Goal: Information Seeking & Learning: Learn about a topic

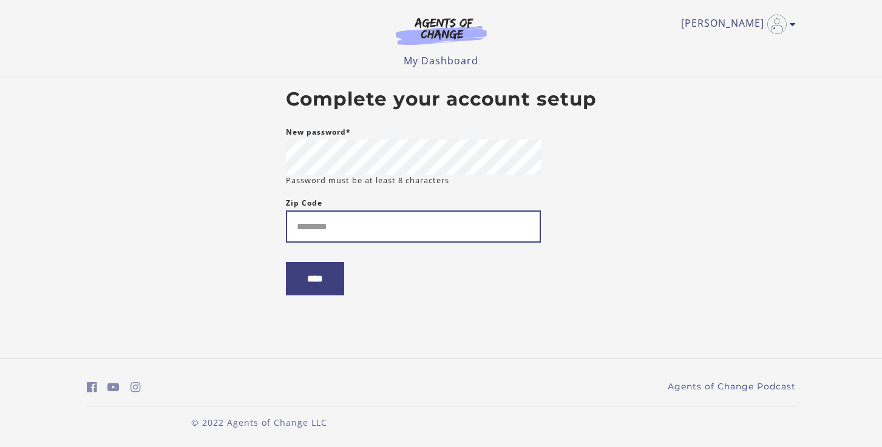
click at [367, 217] on input "Zip Code" at bounding box center [413, 227] width 255 height 32
type input "*****"
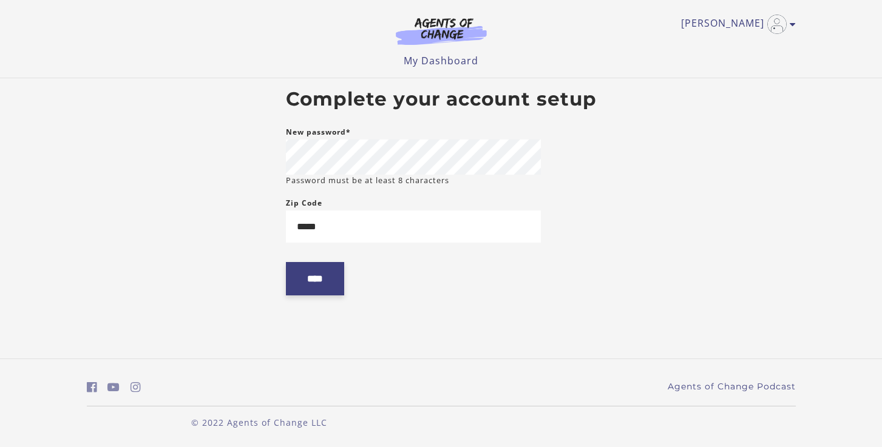
click at [325, 285] on input "****" at bounding box center [315, 278] width 58 height 33
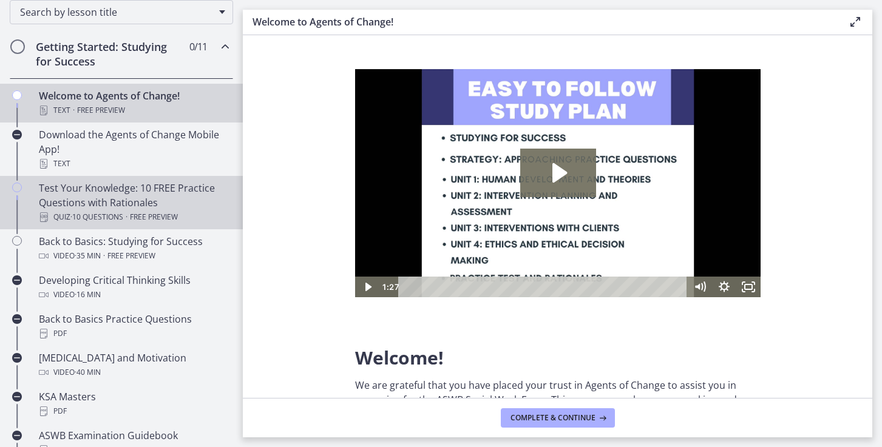
scroll to position [204, 0]
click at [139, 201] on div "Test Your Knowledge: 10 FREE Practice Questions with Rationales Quiz · 10 Quest…" at bounding box center [133, 201] width 189 height 44
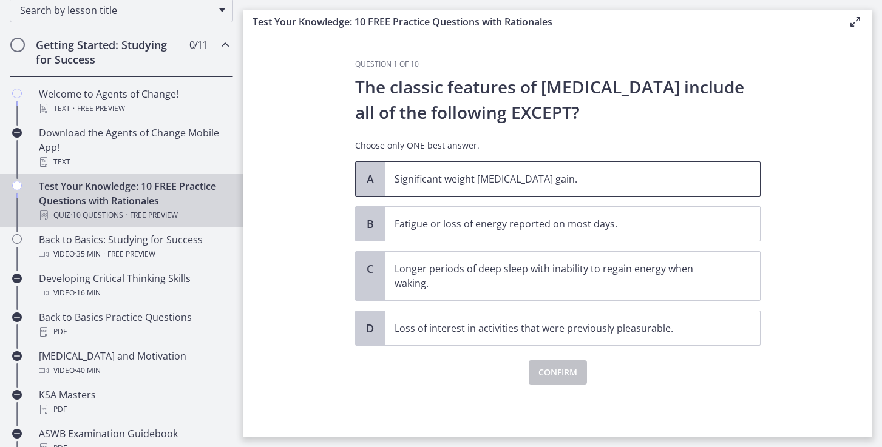
click at [489, 168] on span "Significant weight [MEDICAL_DATA] gain." at bounding box center [572, 179] width 375 height 34
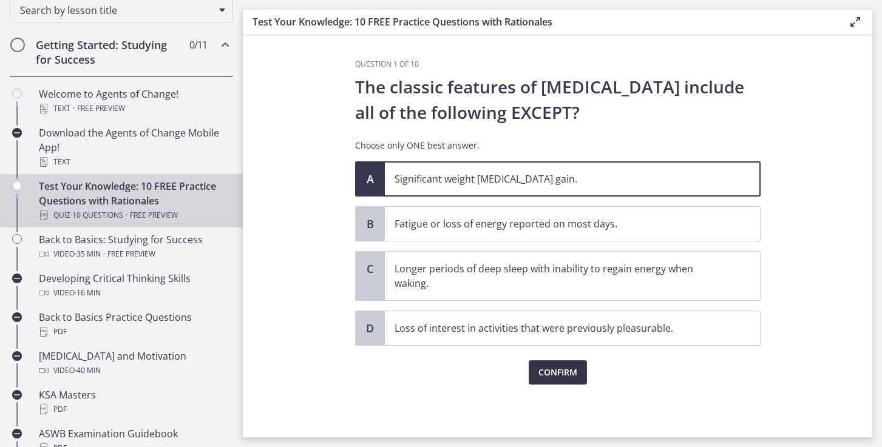
click at [566, 379] on span "Confirm" at bounding box center [558, 372] width 39 height 15
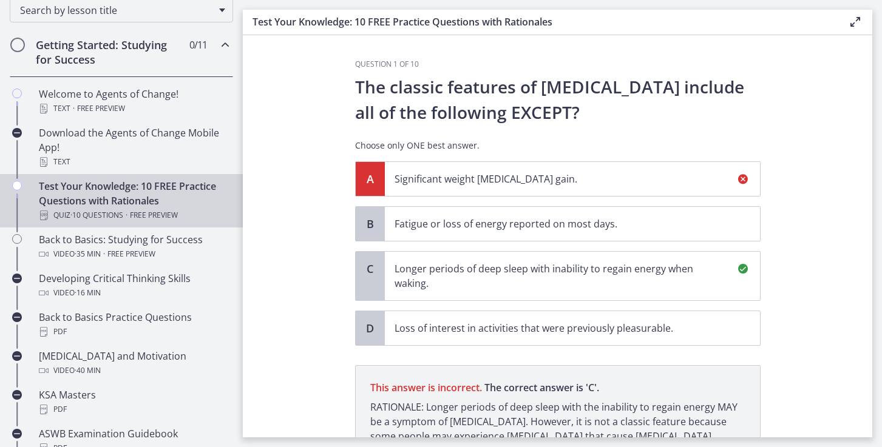
scroll to position [138, 0]
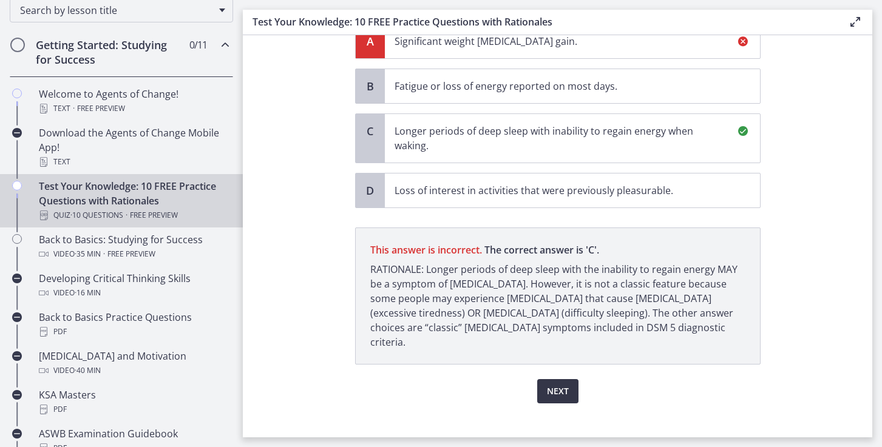
click at [564, 384] on span "Next" at bounding box center [558, 391] width 22 height 15
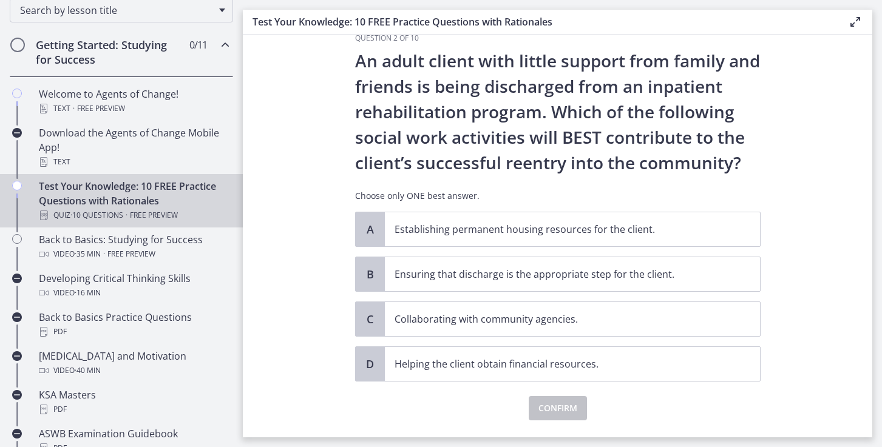
scroll to position [24, 0]
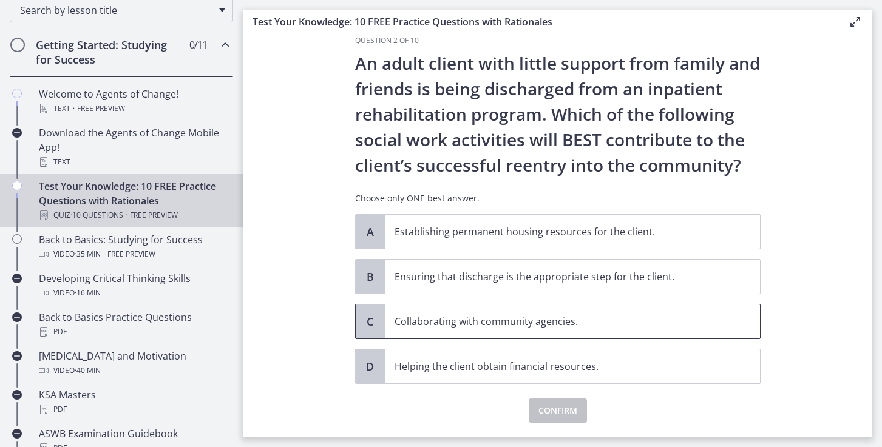
click at [587, 337] on span "Collaborating with community agencies." at bounding box center [572, 322] width 375 height 34
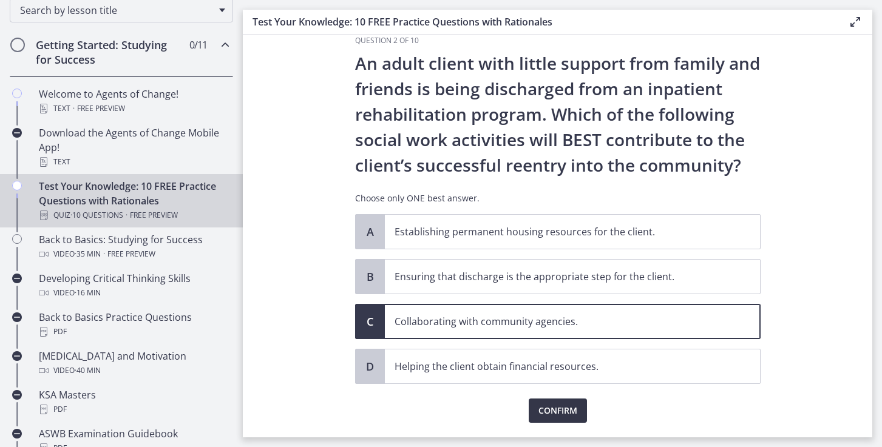
click at [568, 413] on span "Confirm" at bounding box center [558, 411] width 39 height 15
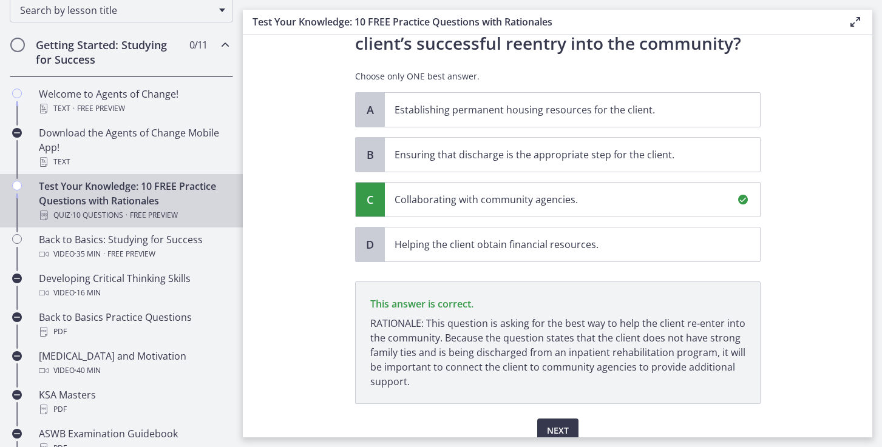
scroll to position [200, 0]
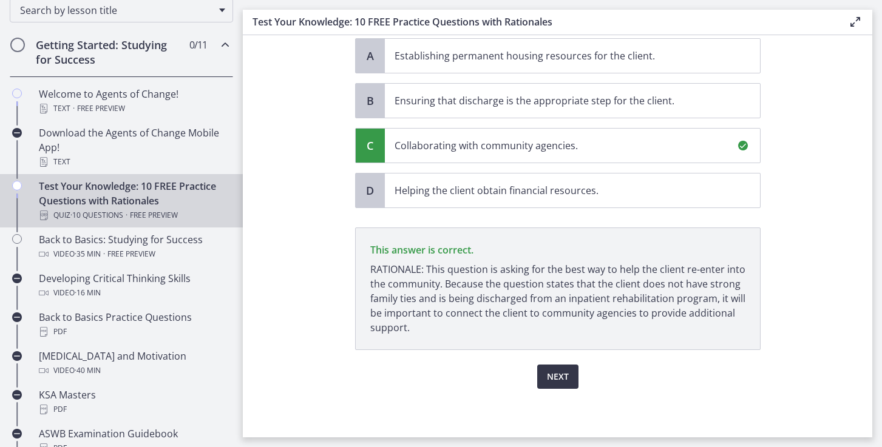
click at [563, 378] on span "Next" at bounding box center [558, 377] width 22 height 15
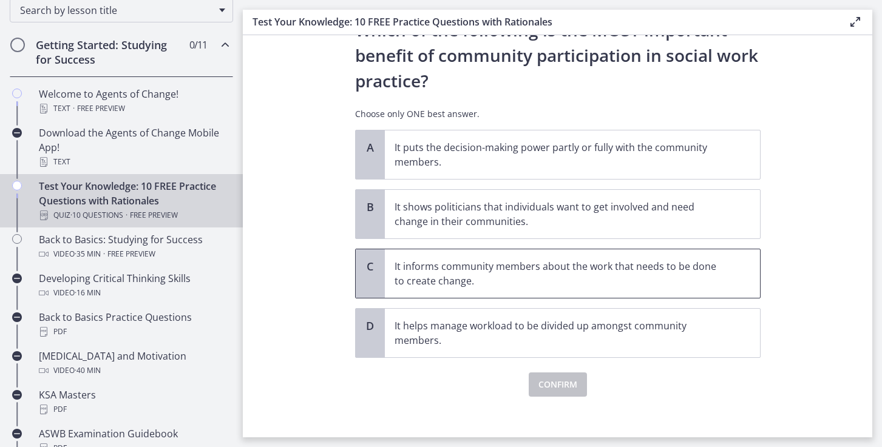
scroll to position [59, 0]
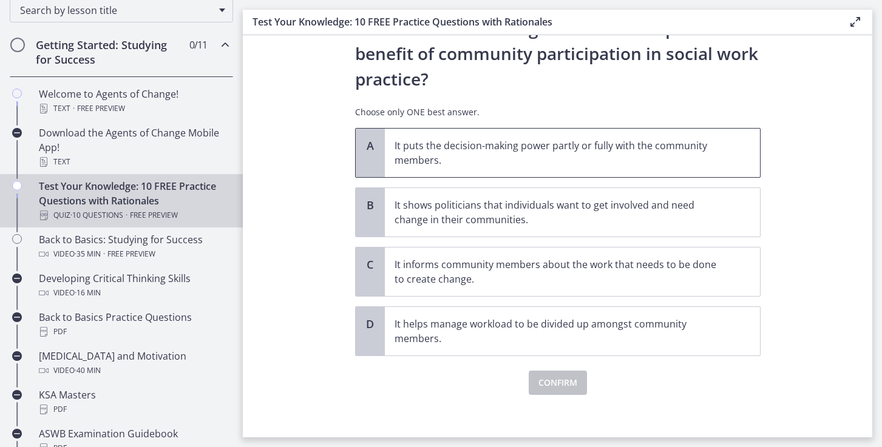
click at [566, 153] on p "It puts the decision-making power partly or fully with the community members." at bounding box center [560, 152] width 331 height 29
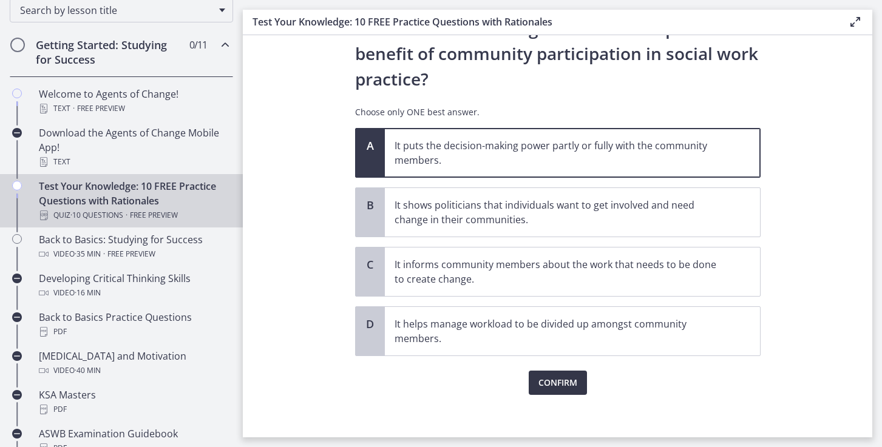
click at [572, 392] on button "Confirm" at bounding box center [558, 383] width 58 height 24
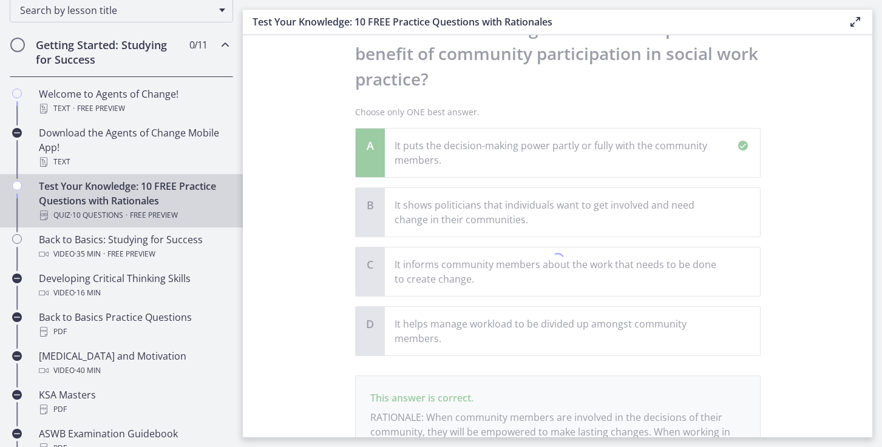
scroll to position [192, 0]
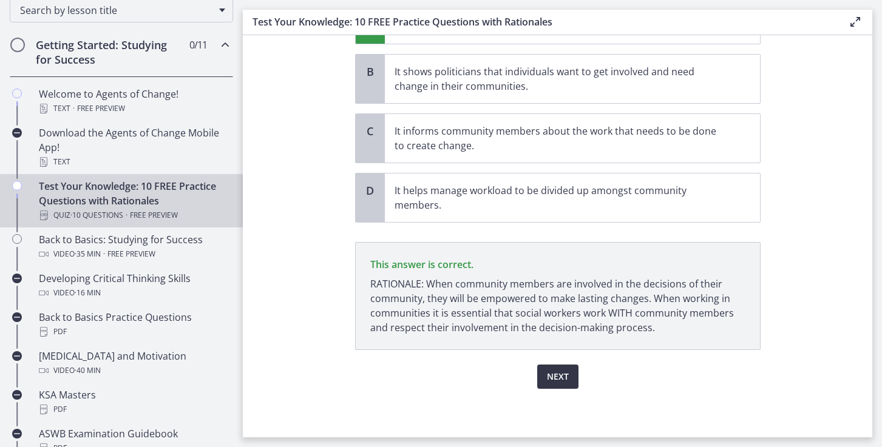
click at [572, 245] on div "Question 3 of 10 Which of the following is the MOST important benefit of commun…" at bounding box center [557, 56] width 425 height 378
click at [569, 376] on button "Next" at bounding box center [557, 377] width 41 height 24
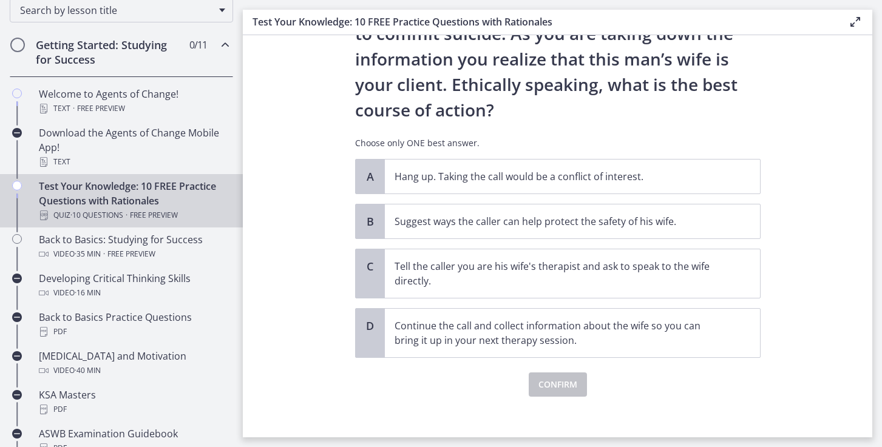
scroll to position [163, 0]
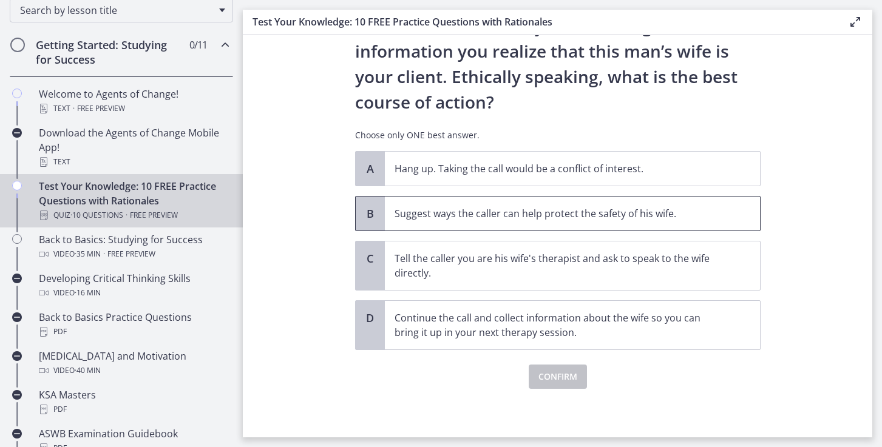
click at [585, 228] on span "Suggest ways the caller can help protect the safety of his wife." at bounding box center [572, 214] width 375 height 34
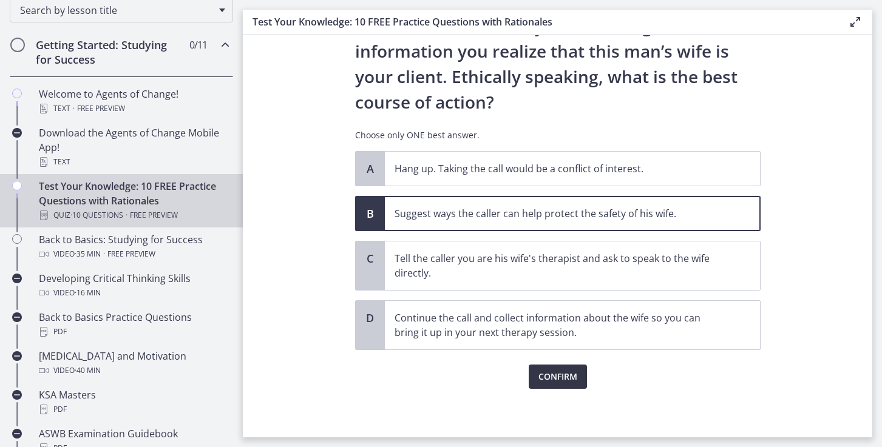
click at [568, 374] on span "Confirm" at bounding box center [558, 377] width 39 height 15
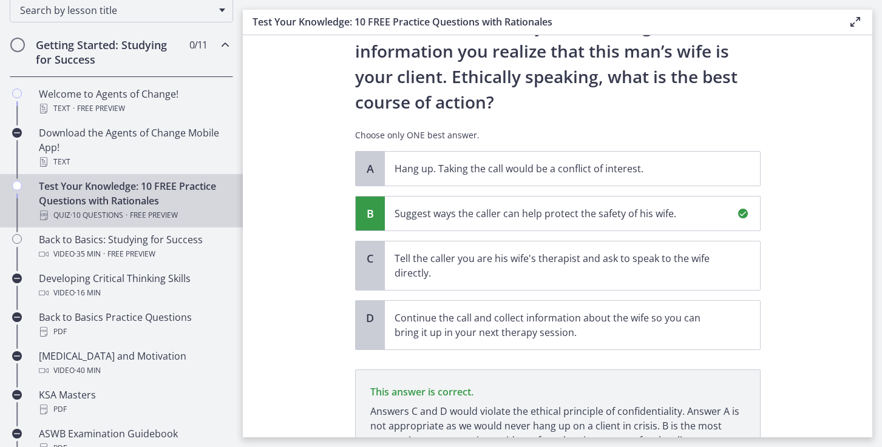
scroll to position [276, 0]
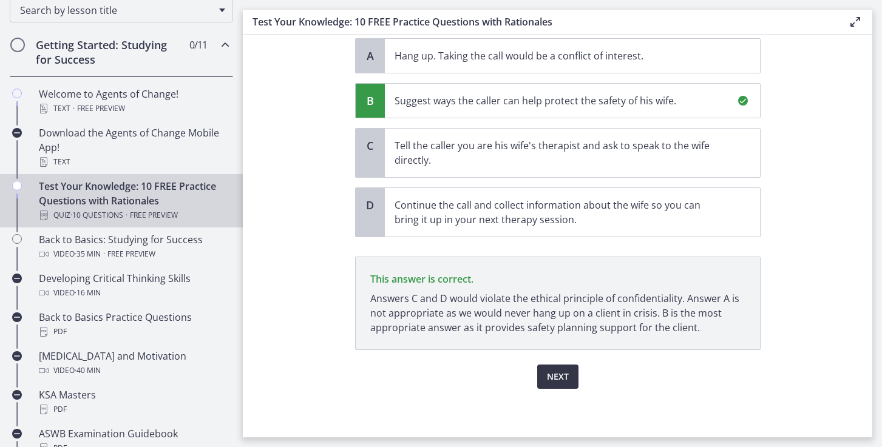
click at [563, 385] on button "Next" at bounding box center [557, 377] width 41 height 24
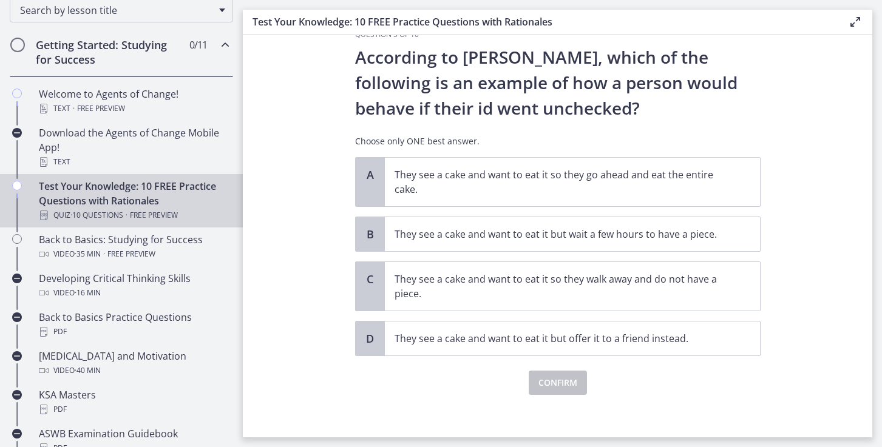
scroll to position [36, 0]
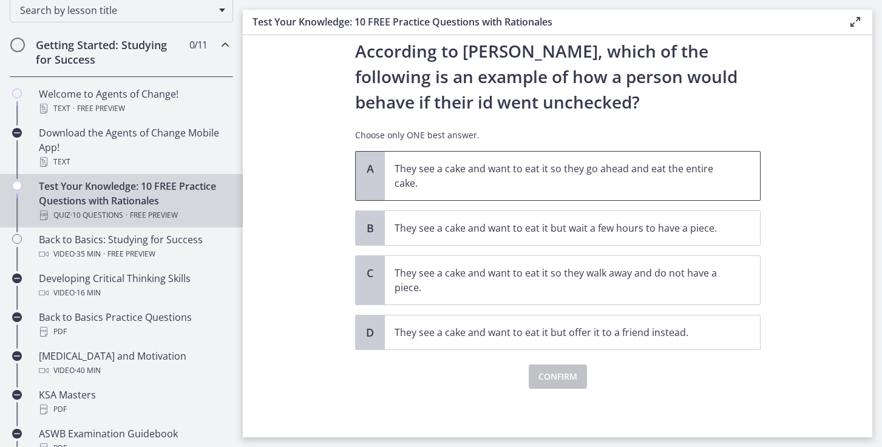
click at [582, 178] on p "They see a cake and want to eat it so they go ahead and eat the entire cake." at bounding box center [560, 175] width 331 height 29
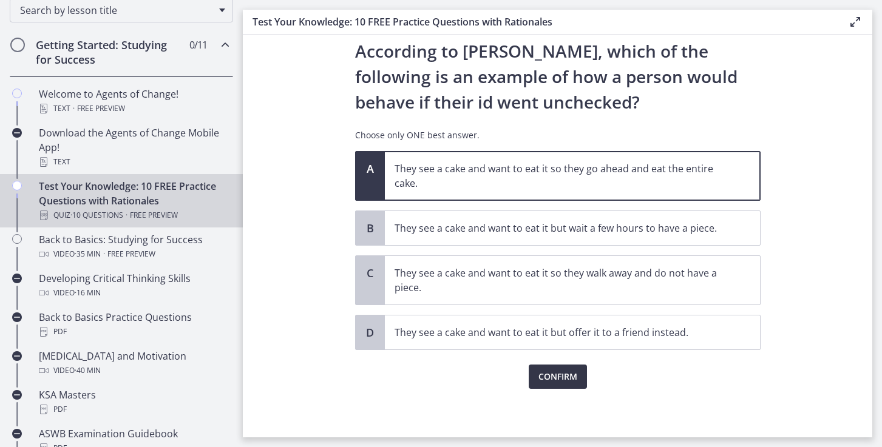
click at [567, 373] on span "Confirm" at bounding box center [558, 377] width 39 height 15
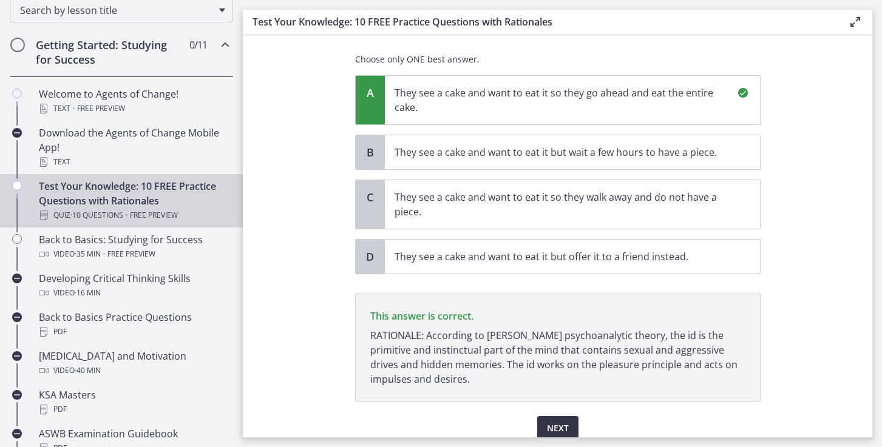
scroll to position [163, 0]
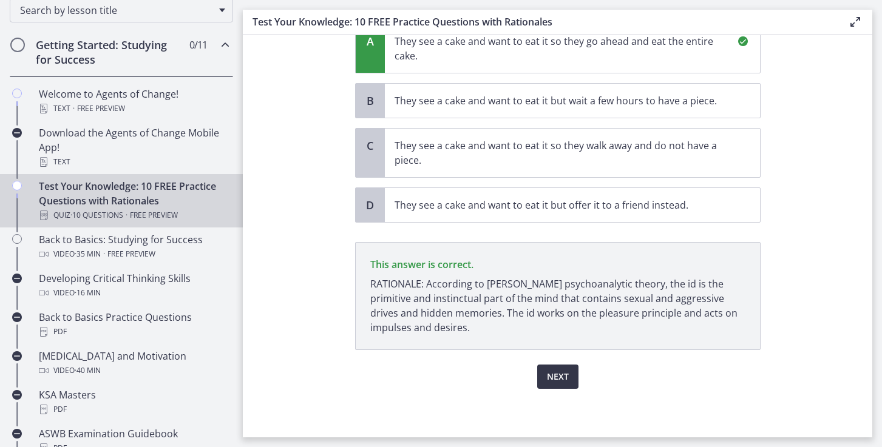
click at [564, 381] on span "Next" at bounding box center [558, 377] width 22 height 15
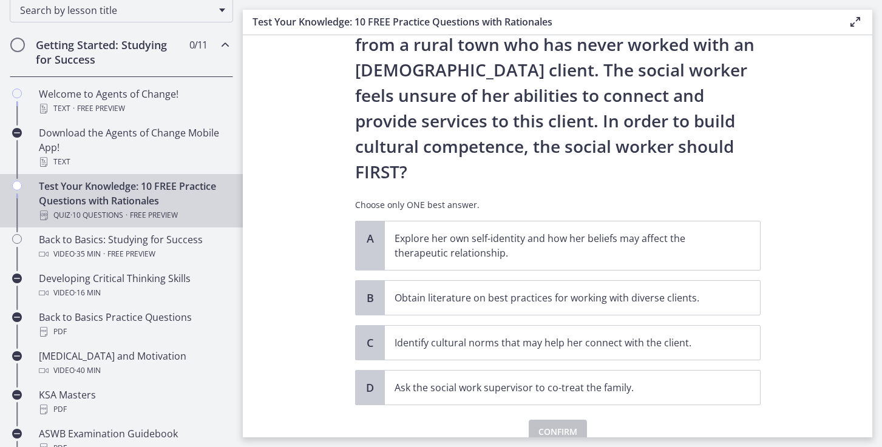
scroll to position [174, 0]
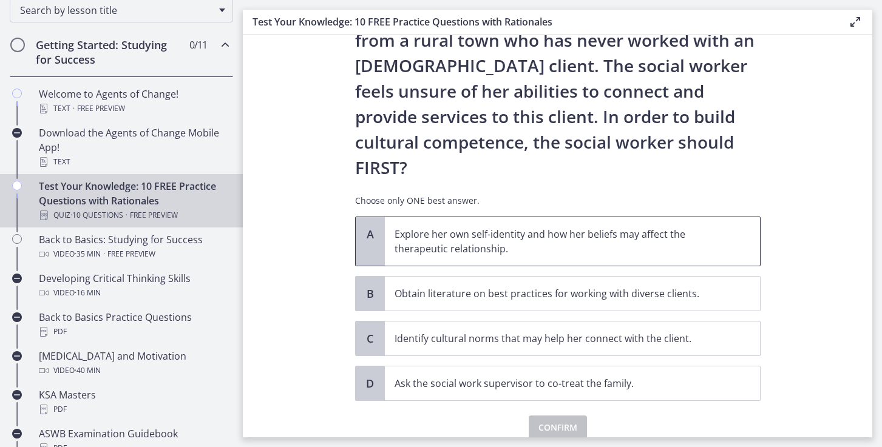
click at [583, 227] on p "Explore her own self-identity and how her beliefs may affect the therapeutic re…" at bounding box center [560, 241] width 331 height 29
click at [562, 421] on span "Confirm" at bounding box center [558, 428] width 39 height 15
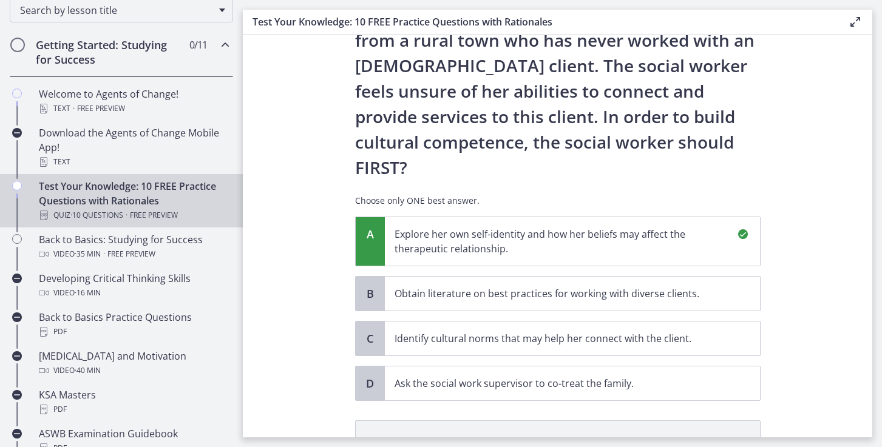
scroll to position [316, 0]
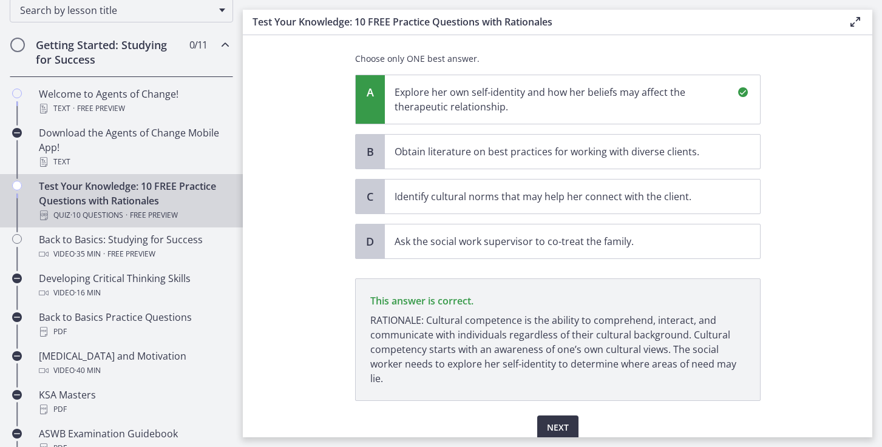
click at [564, 421] on span "Next" at bounding box center [558, 428] width 22 height 15
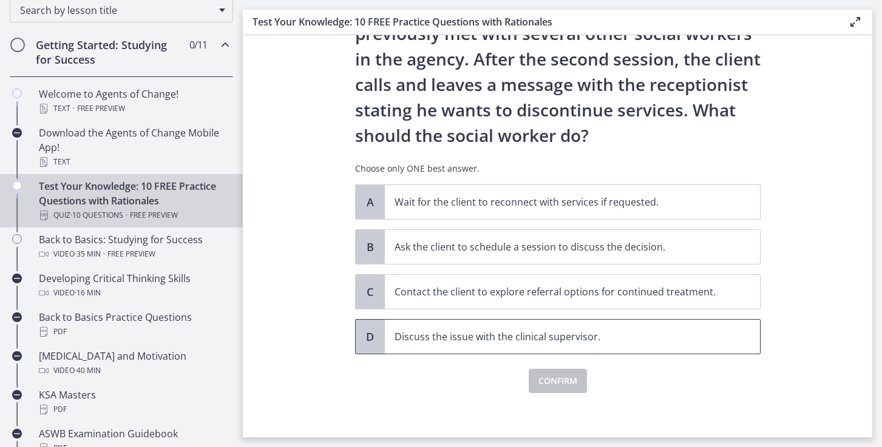
scroll to position [109, 0]
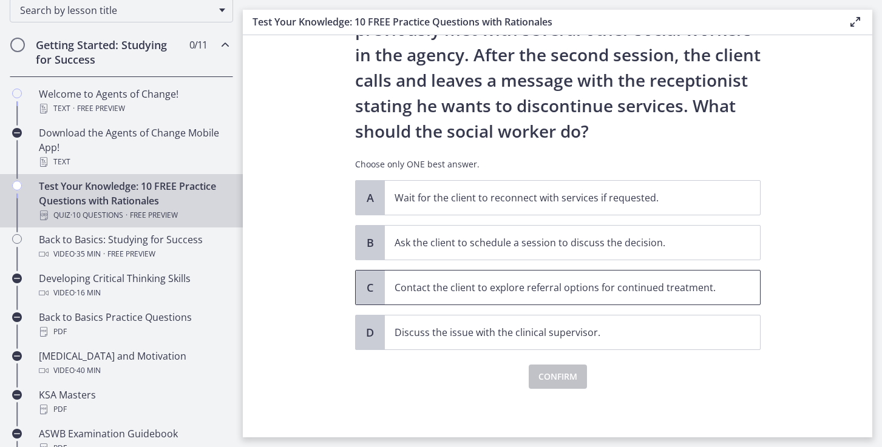
click at [551, 296] on span "Contact the client to explore referral options for continued treatment." at bounding box center [572, 288] width 375 height 34
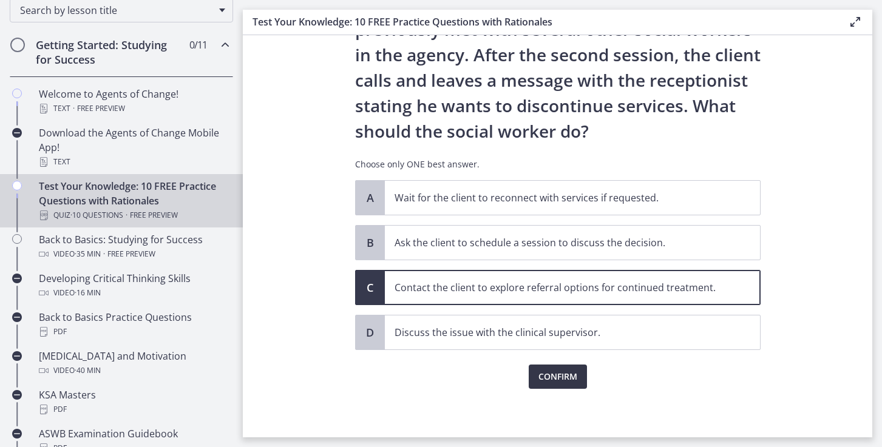
click at [565, 380] on span "Confirm" at bounding box center [558, 377] width 39 height 15
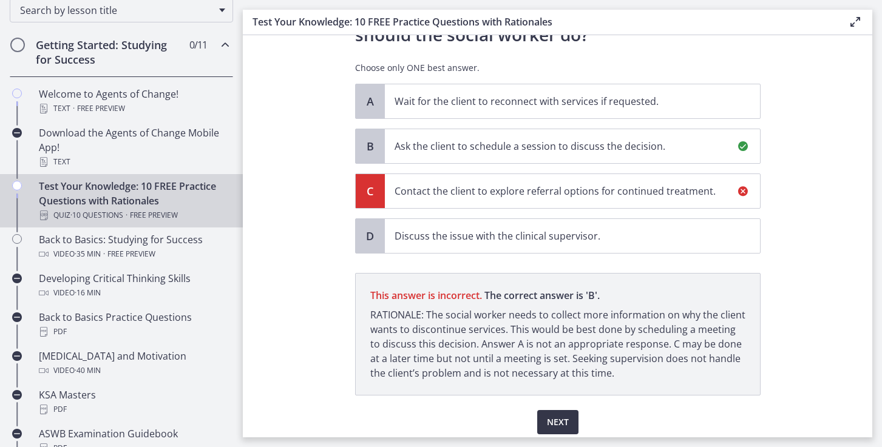
scroll to position [251, 0]
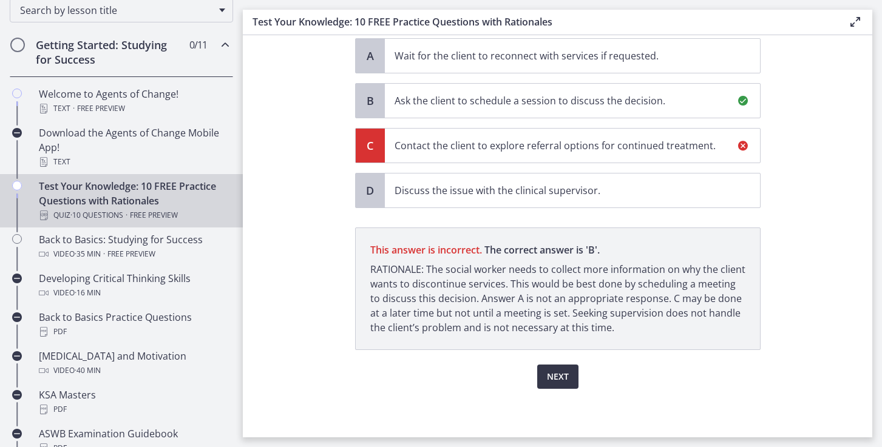
click at [552, 374] on span "Next" at bounding box center [558, 377] width 22 height 15
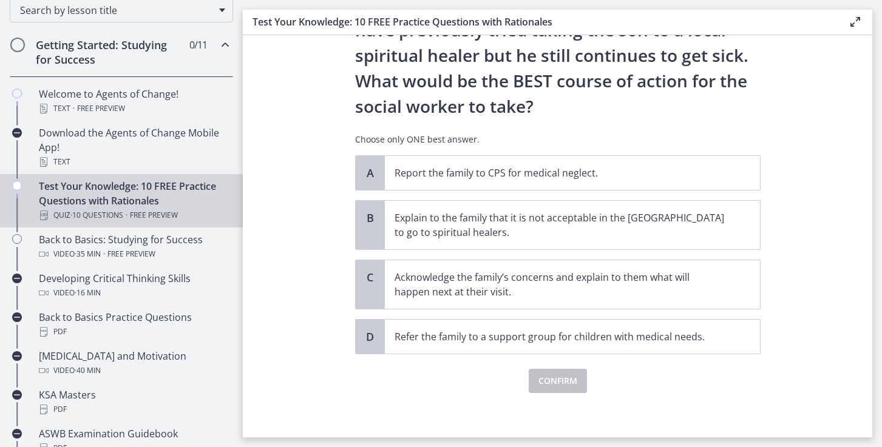
scroll to position [240, 0]
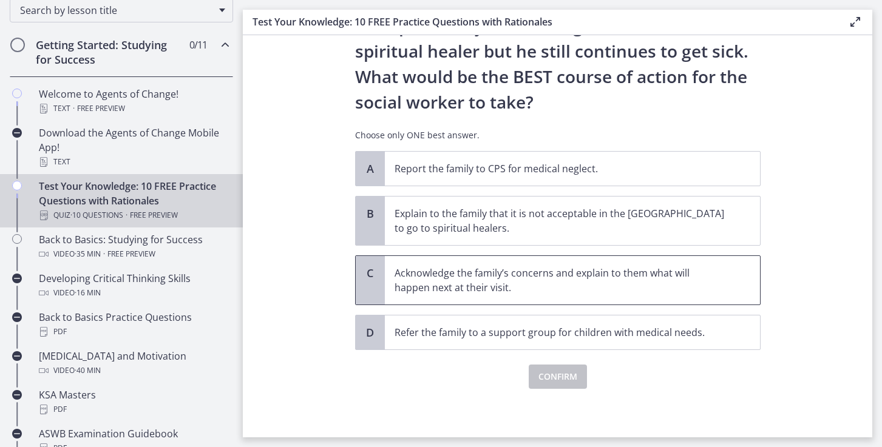
click at [588, 277] on p "Acknowledge the family’s concerns and explain to them what will happen next at …" at bounding box center [560, 280] width 331 height 29
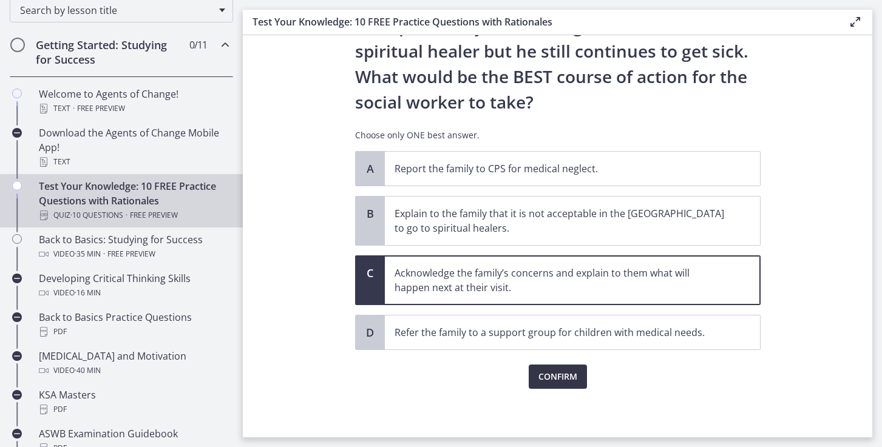
click at [565, 376] on span "Confirm" at bounding box center [558, 377] width 39 height 15
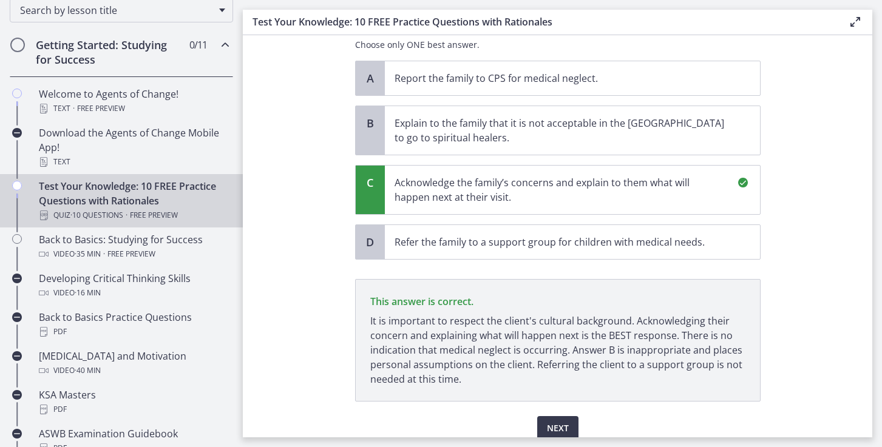
scroll to position [382, 0]
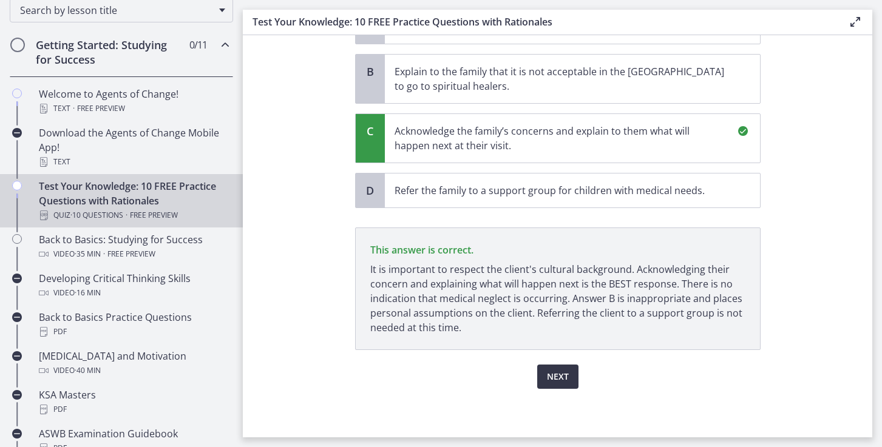
click at [560, 381] on span "Next" at bounding box center [558, 377] width 22 height 15
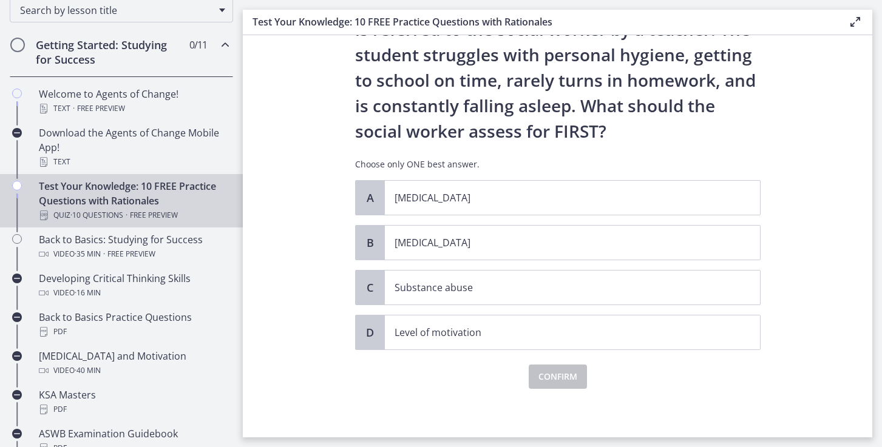
scroll to position [81, 0]
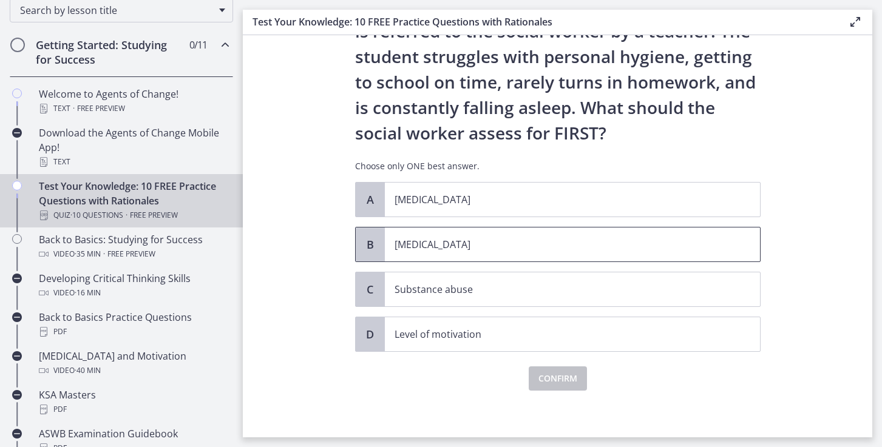
click at [597, 245] on p "[MEDICAL_DATA]" at bounding box center [560, 244] width 331 height 15
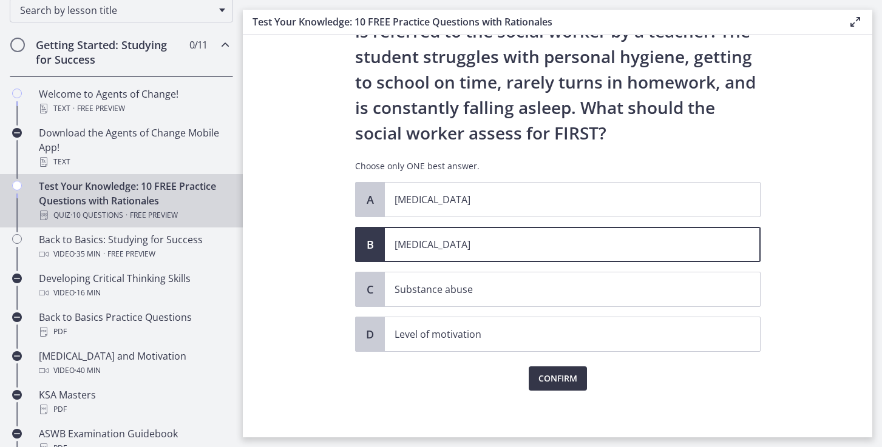
click at [563, 374] on span "Confirm" at bounding box center [558, 379] width 39 height 15
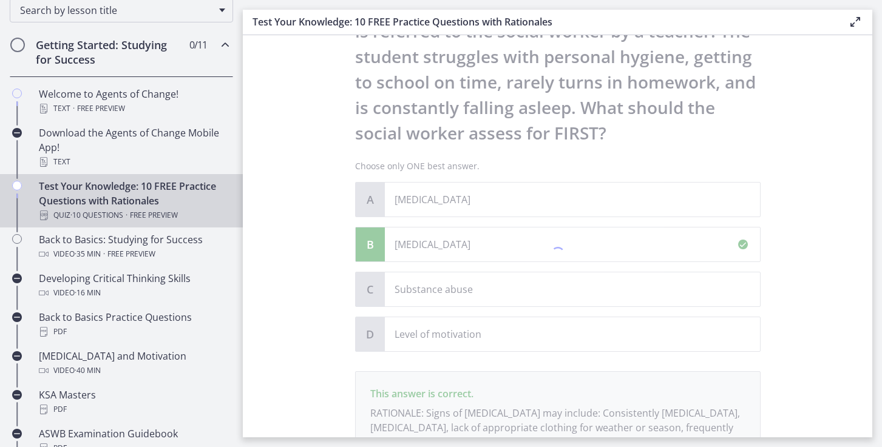
scroll to position [225, 0]
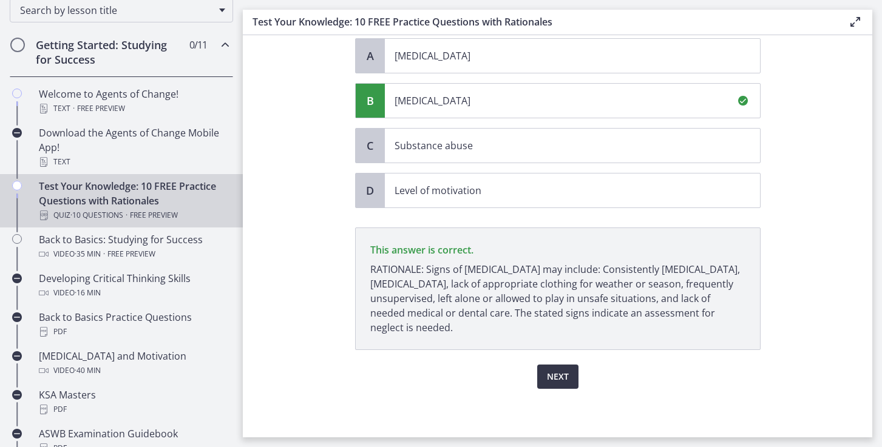
click at [563, 374] on span "Next" at bounding box center [558, 377] width 22 height 15
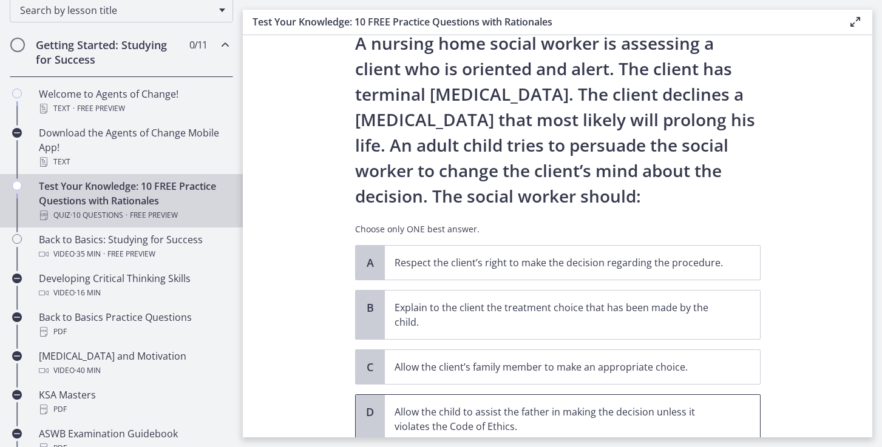
scroll to position [46, 0]
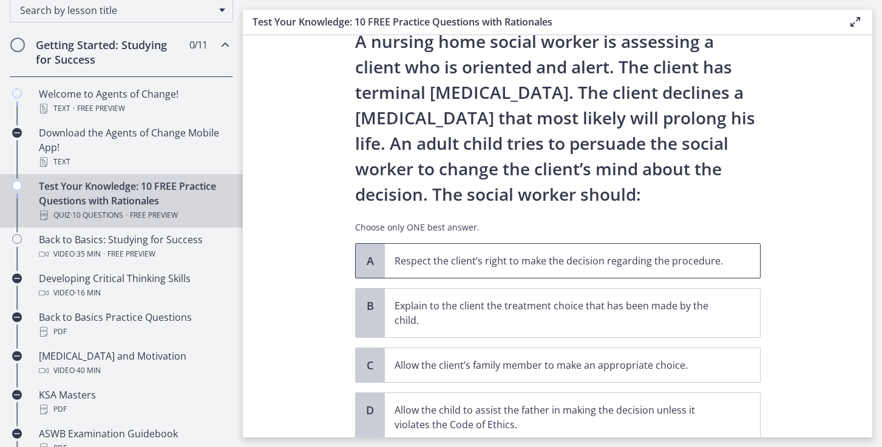
click at [612, 263] on p "Respect the client’s right to make the decision regarding the procedure." at bounding box center [560, 261] width 331 height 15
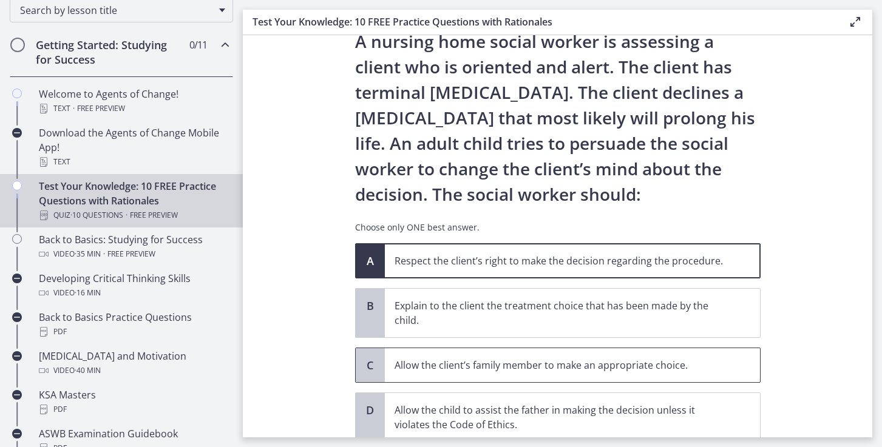
scroll to position [138, 0]
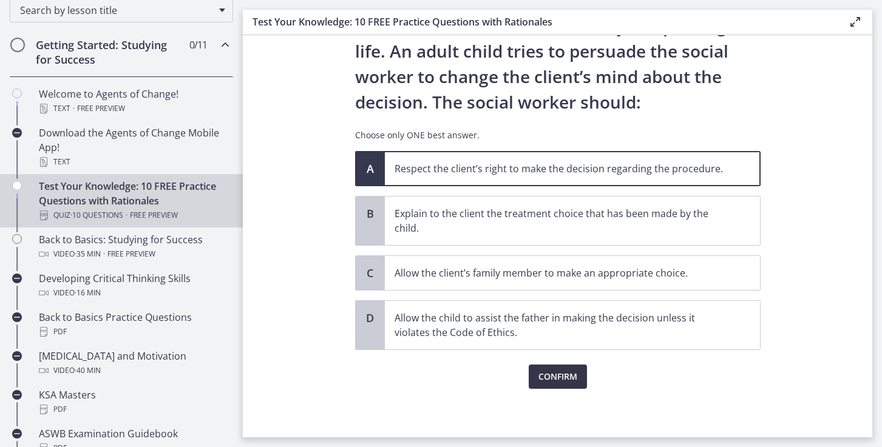
click at [566, 382] on span "Confirm" at bounding box center [558, 377] width 39 height 15
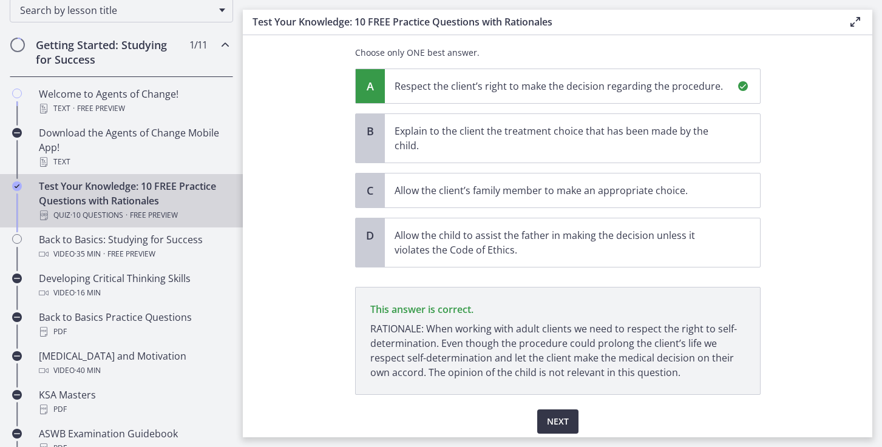
scroll to position [265, 0]
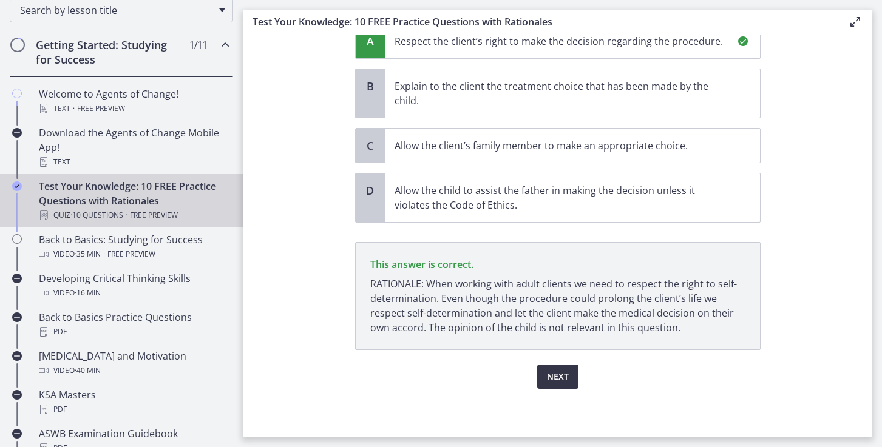
click at [566, 382] on span "Next" at bounding box center [558, 377] width 22 height 15
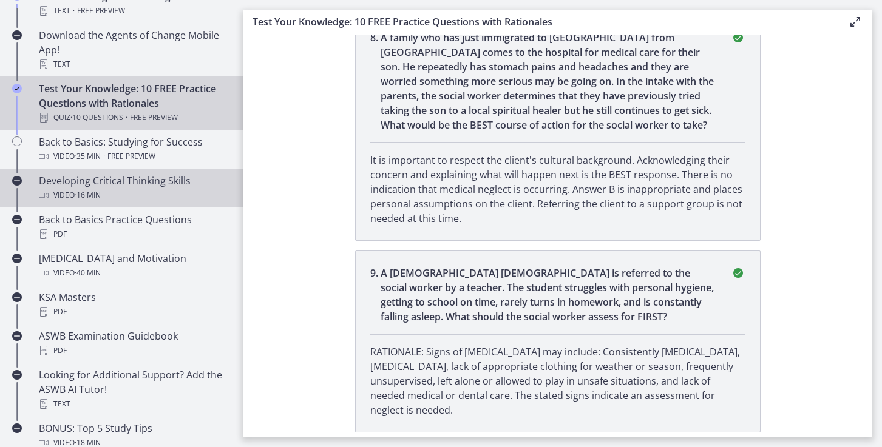
scroll to position [305, 0]
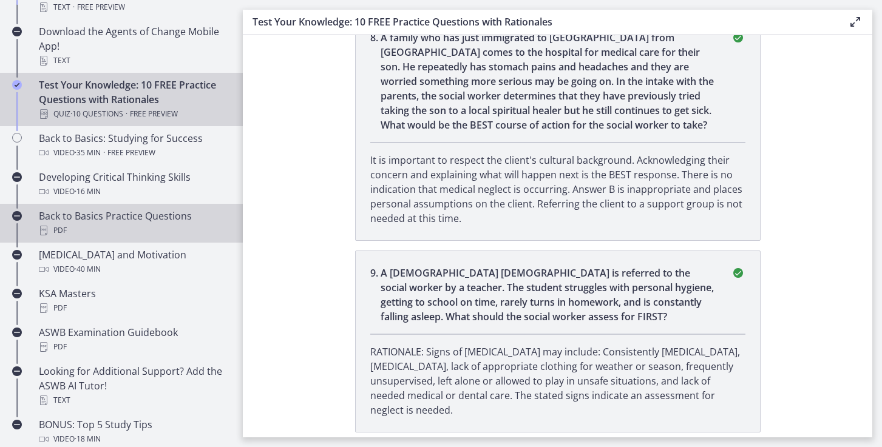
click at [183, 223] on div "PDF" at bounding box center [133, 230] width 189 height 15
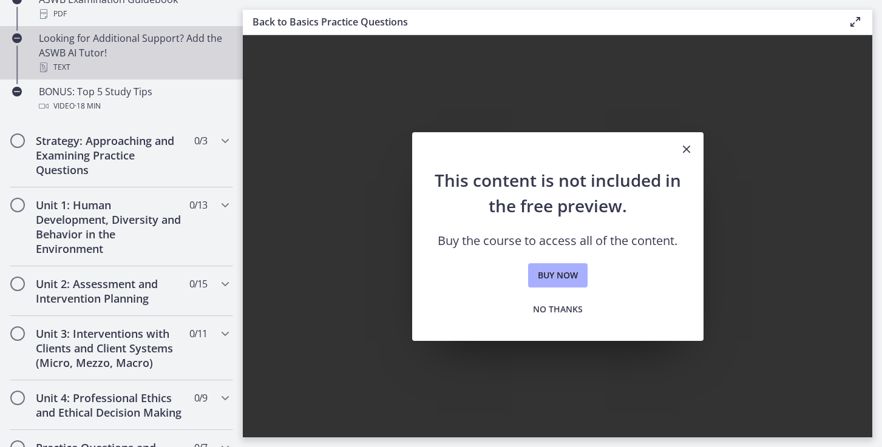
scroll to position [886, 0]
